Goal: Navigation & Orientation: Find specific page/section

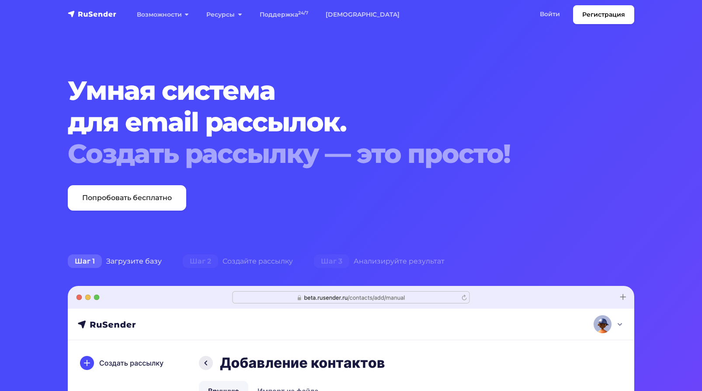
click at [546, 10] on link "Войти" at bounding box center [550, 14] width 38 height 18
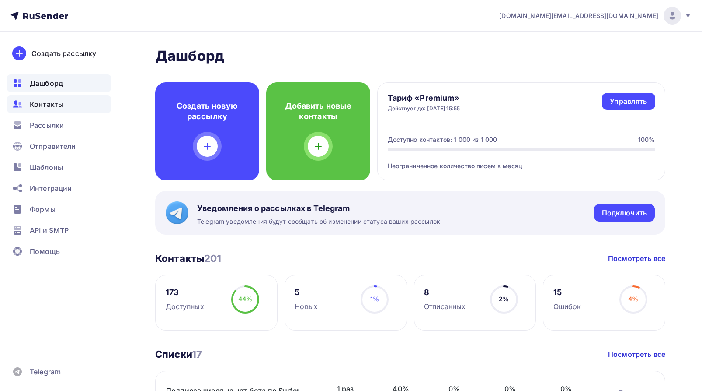
click at [43, 104] on span "Контакты" at bounding box center [47, 104] width 34 height 10
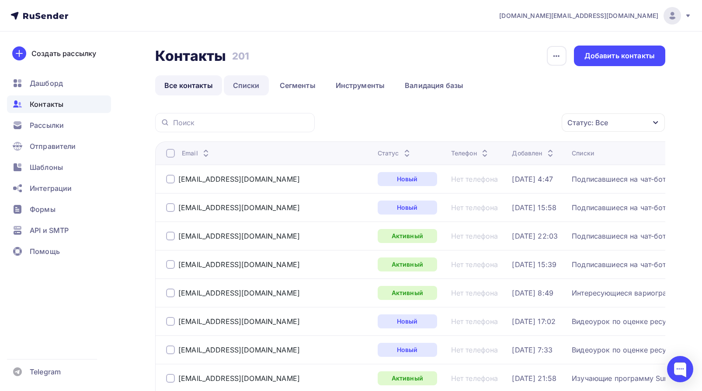
click at [252, 85] on link "Списки" at bounding box center [246, 85] width 45 height 20
